Goal: Task Accomplishment & Management: Use online tool/utility

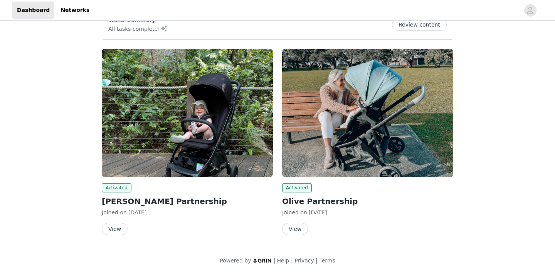
scroll to position [19, 0]
click at [116, 225] on button "View" at bounding box center [115, 229] width 26 height 12
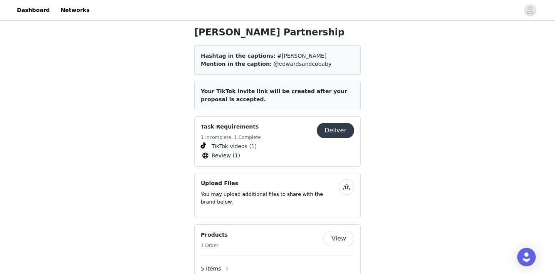
scroll to position [181, 0]
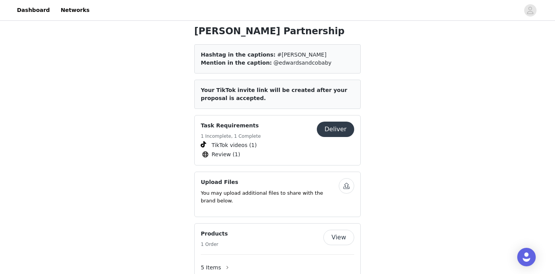
click at [337, 137] on button "Deliver" at bounding box center [335, 129] width 37 height 15
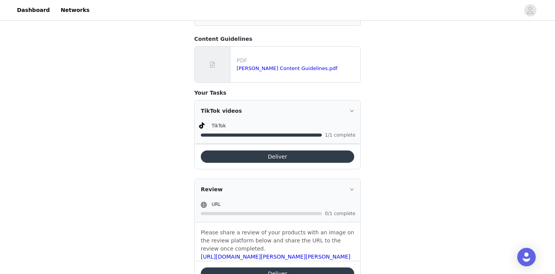
scroll to position [139, 0]
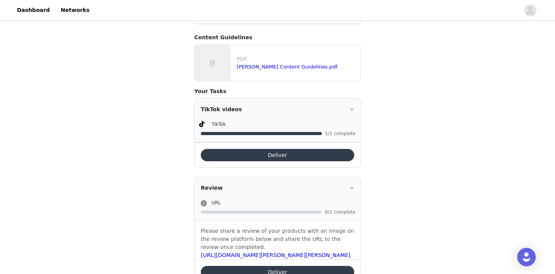
click at [322, 154] on button "Deliver" at bounding box center [277, 155] width 153 height 12
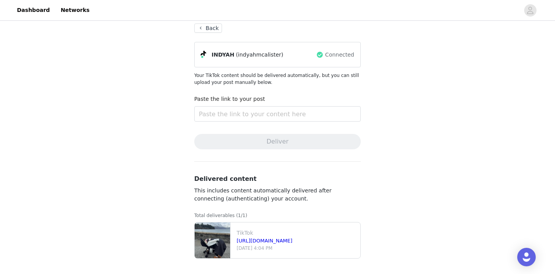
scroll to position [42, 0]
click at [250, 240] on link "[URL][DOMAIN_NAME]" at bounding box center [265, 241] width 56 height 6
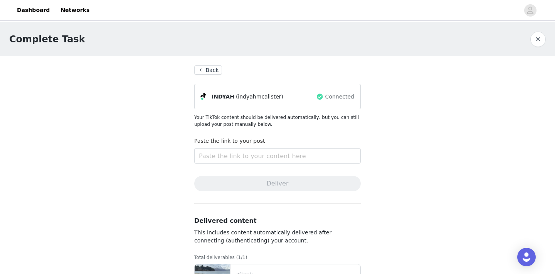
scroll to position [0, 0]
click at [34, 9] on link "Dashboard" at bounding box center [33, 10] width 42 height 17
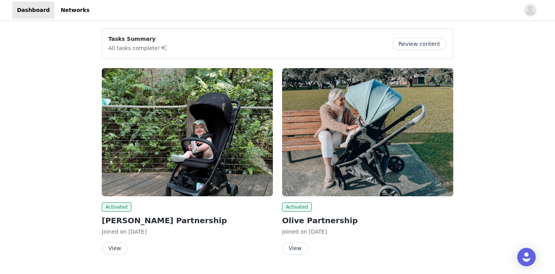
click at [302, 245] on button "View" at bounding box center [295, 248] width 26 height 12
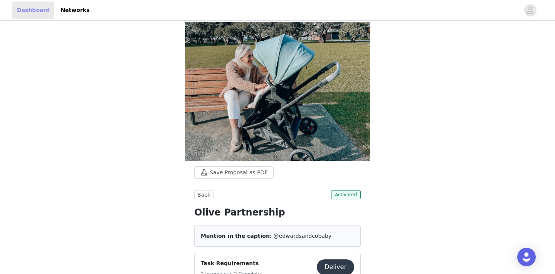
click at [32, 12] on link "Dashboard" at bounding box center [33, 10] width 42 height 17
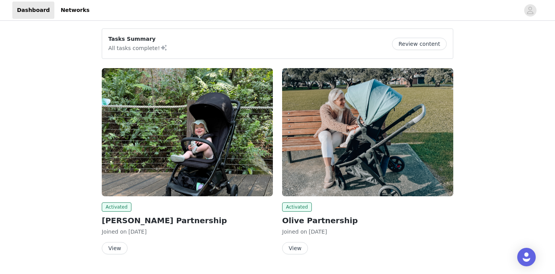
click at [427, 41] on button "Review content" at bounding box center [419, 44] width 55 height 12
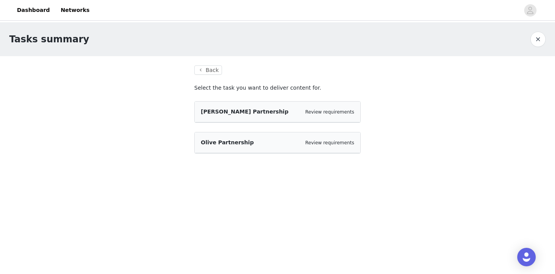
click at [280, 107] on div "[PERSON_NAME] Partnership Review requirements" at bounding box center [278, 112] width 166 height 21
click at [211, 70] on button "Back" at bounding box center [208, 69] width 28 height 9
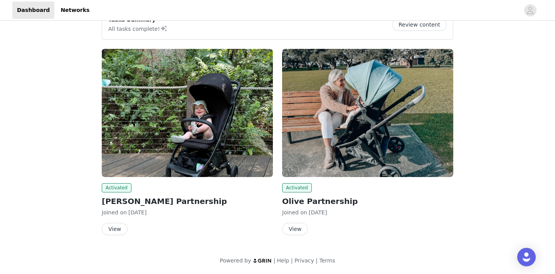
scroll to position [19, 0]
click at [117, 228] on button "View" at bounding box center [115, 229] width 26 height 12
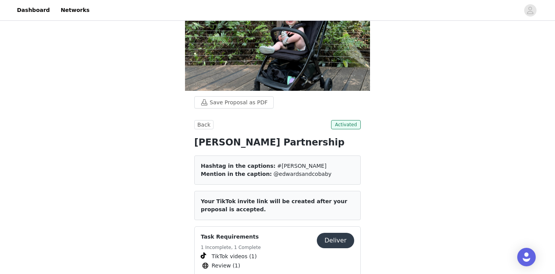
scroll to position [107, 0]
